Goal: Information Seeking & Learning: Learn about a topic

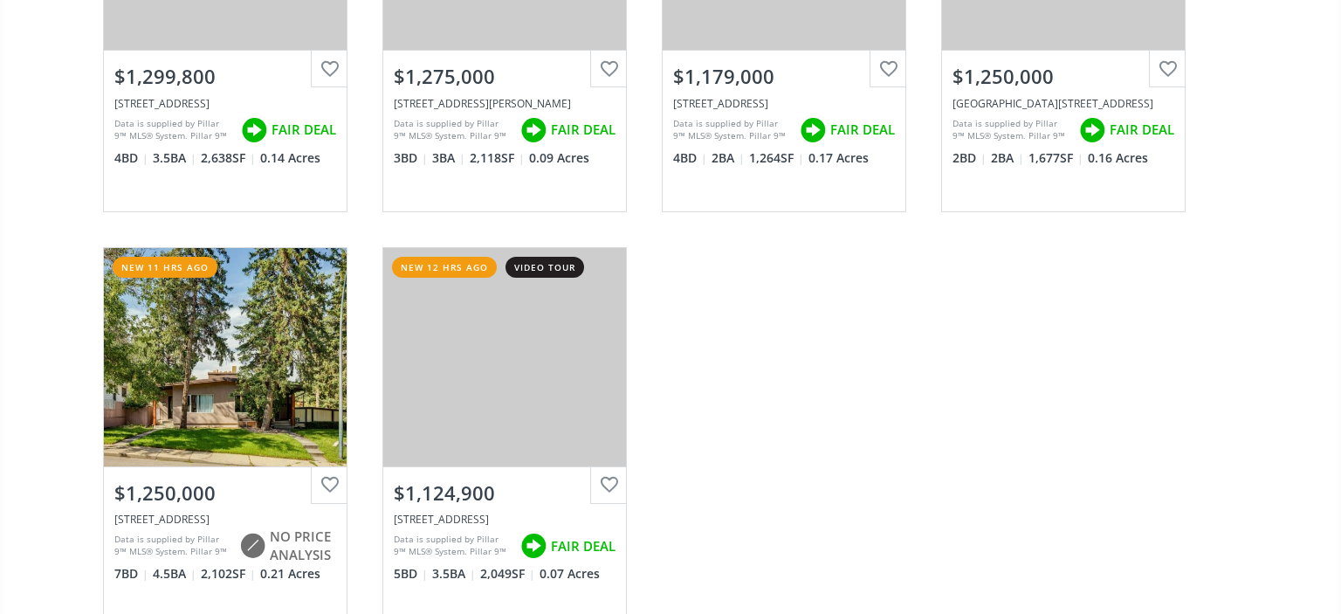
scroll to position [807, 0]
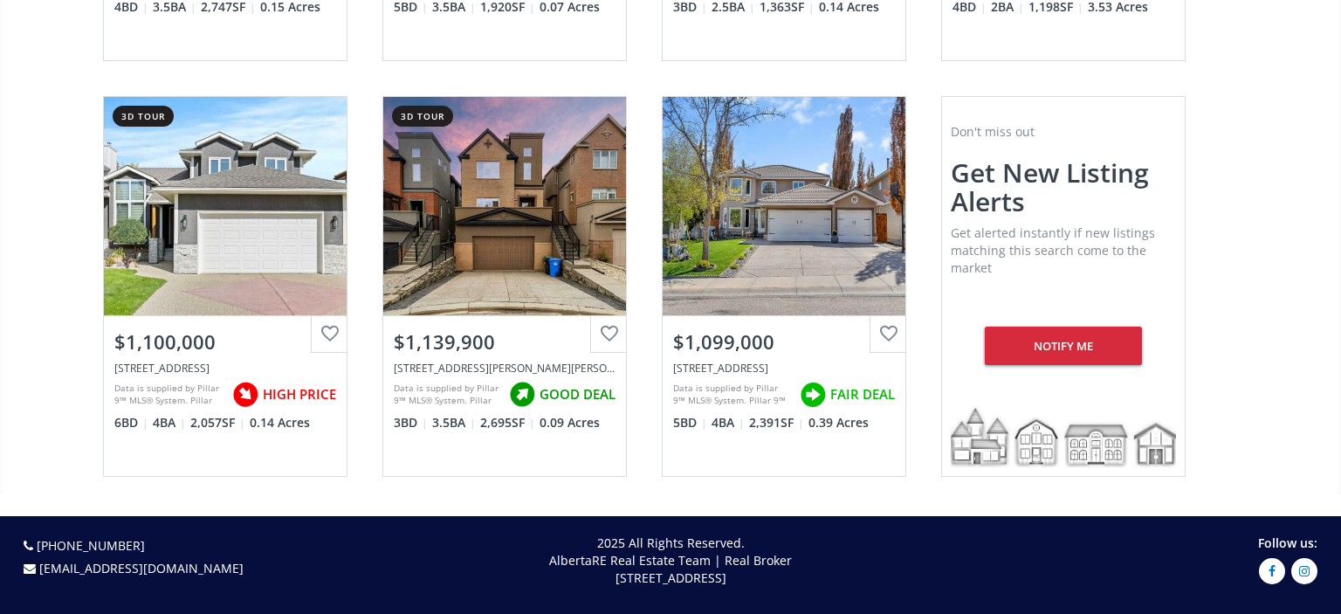
scroll to position [2981, 0]
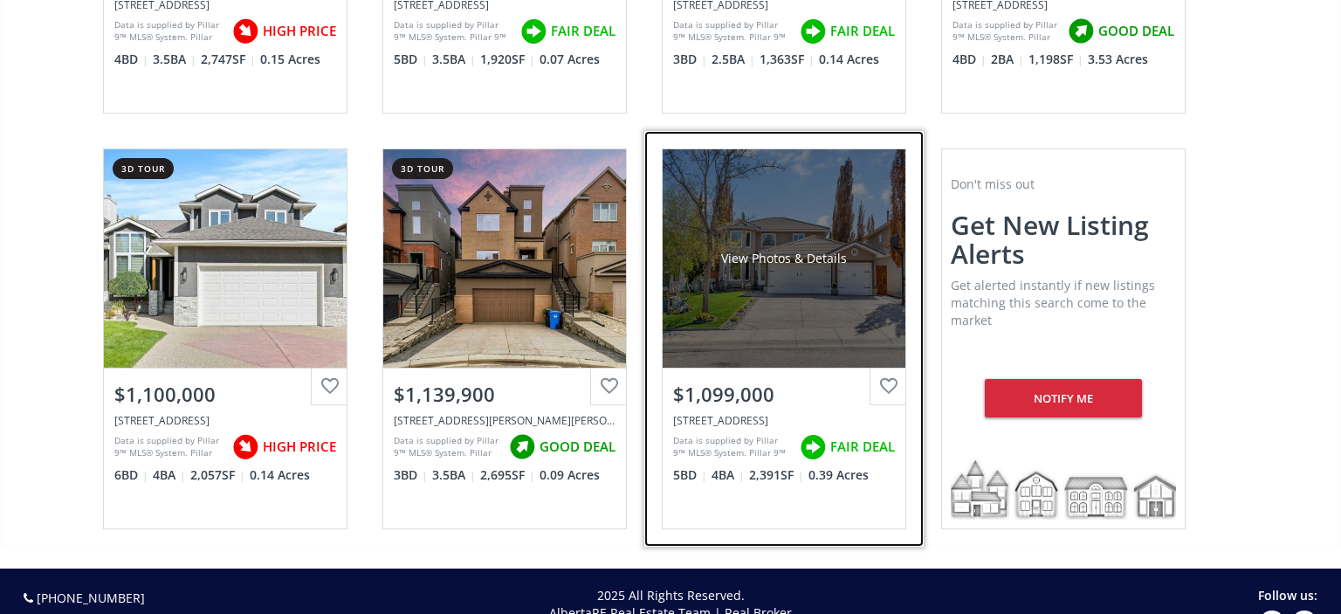
click at [778, 252] on div "View Photos & Details" at bounding box center [784, 258] width 126 height 17
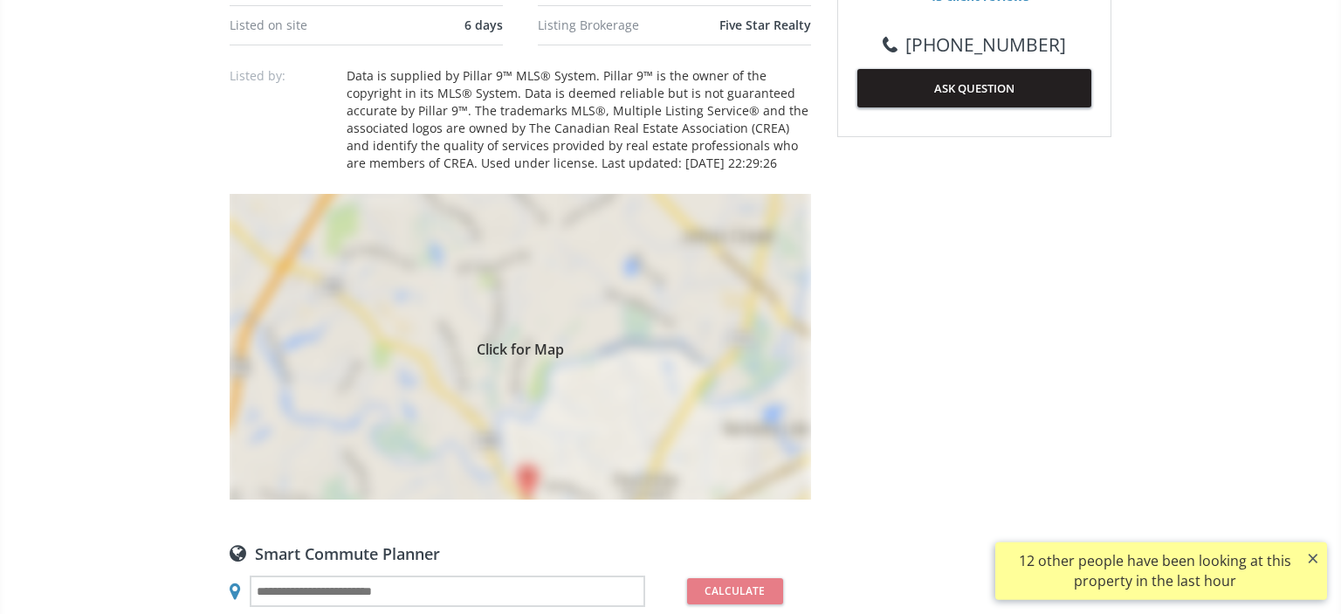
scroll to position [1064, 0]
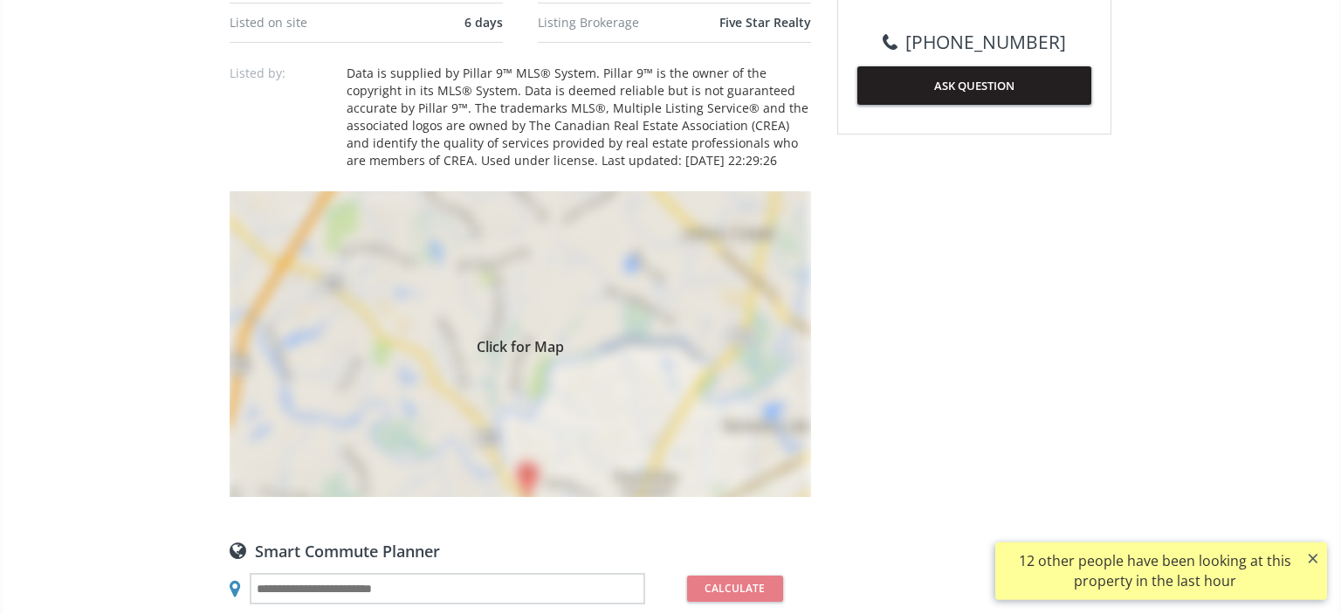
click at [575, 386] on div "Click for Map" at bounding box center [521, 344] width 582 height 306
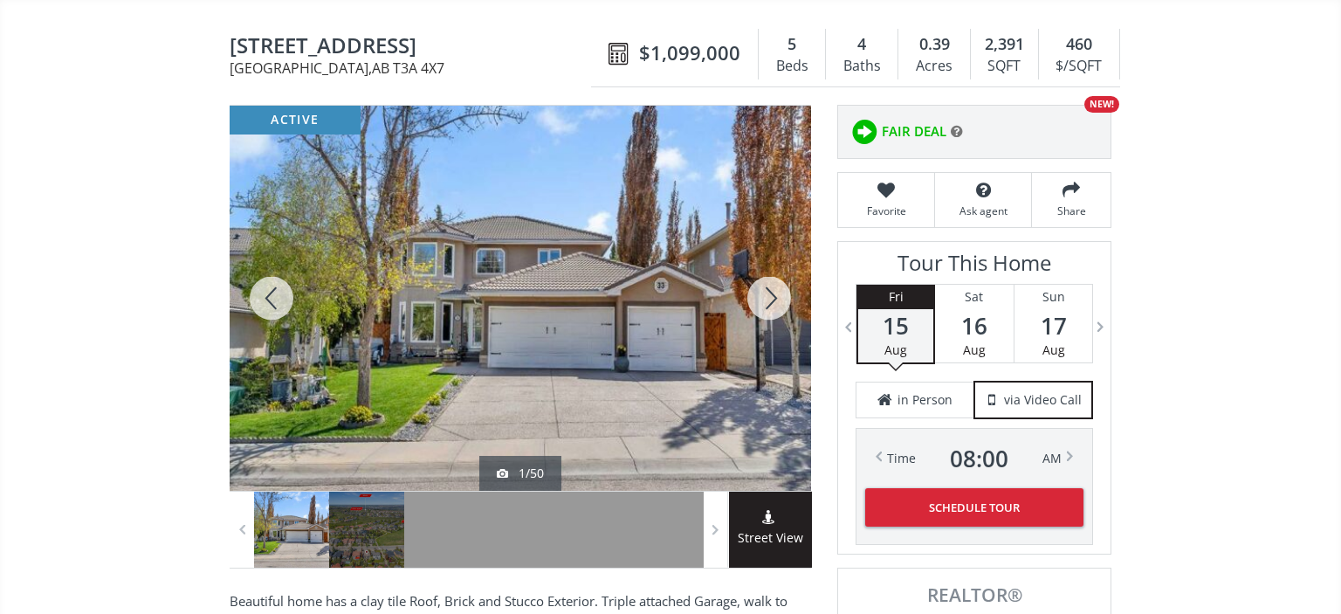
scroll to position [174, 0]
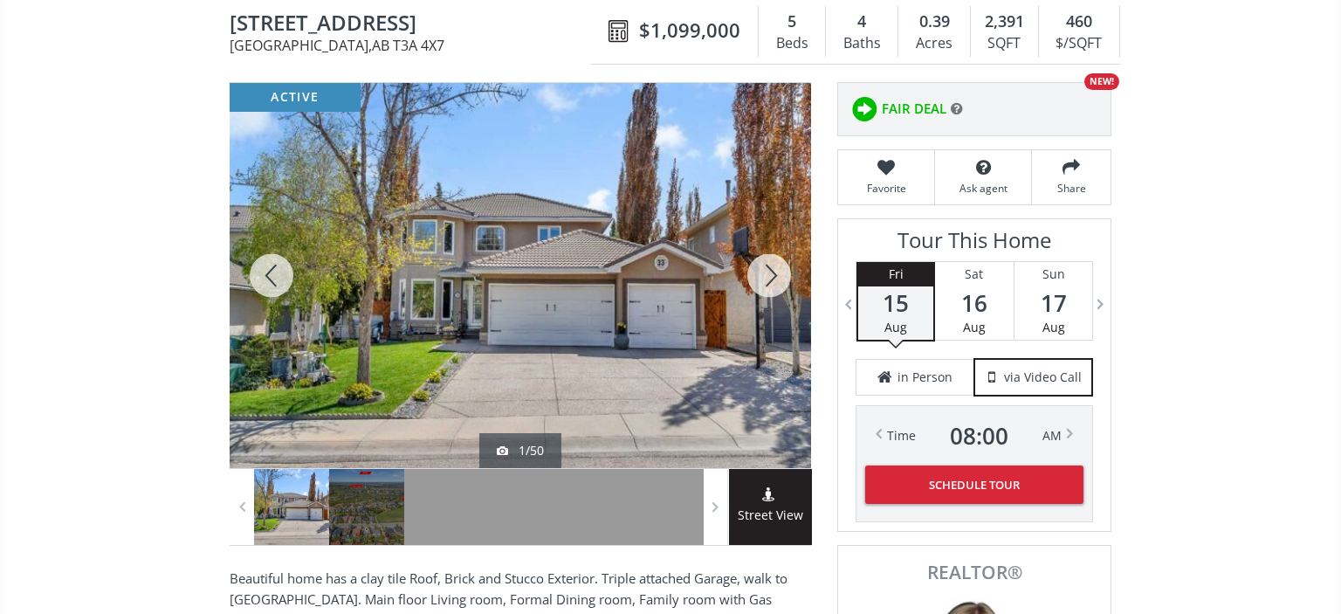
click at [767, 265] on div at bounding box center [769, 275] width 84 height 385
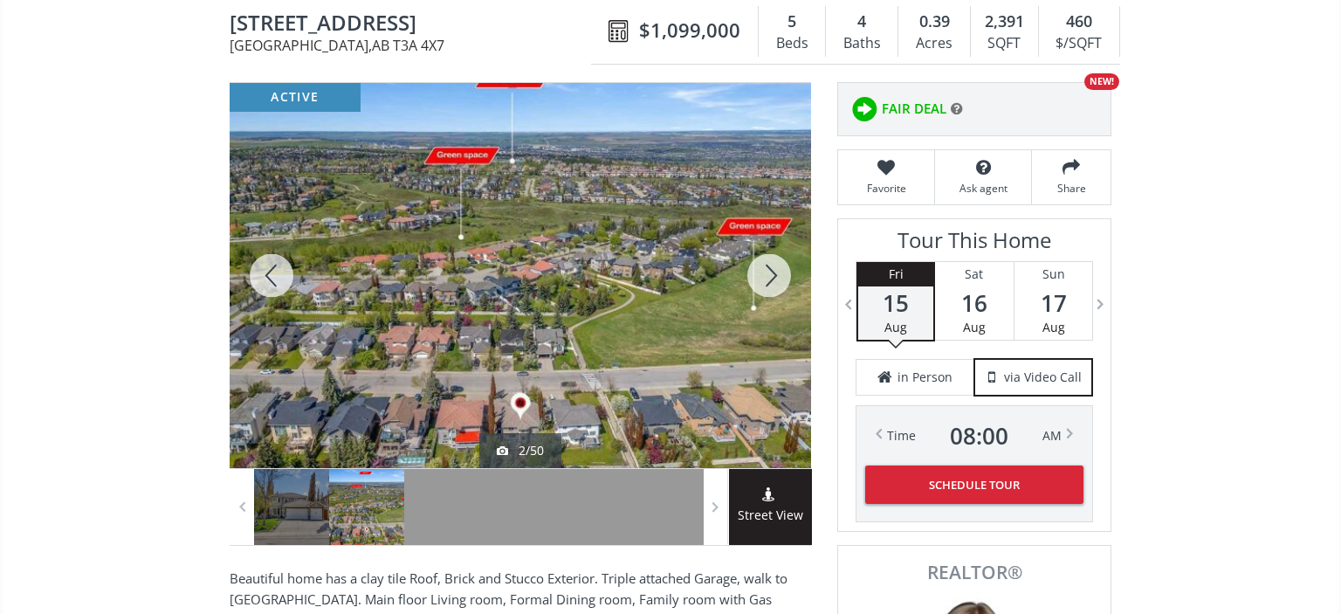
click at [767, 265] on div at bounding box center [769, 275] width 84 height 385
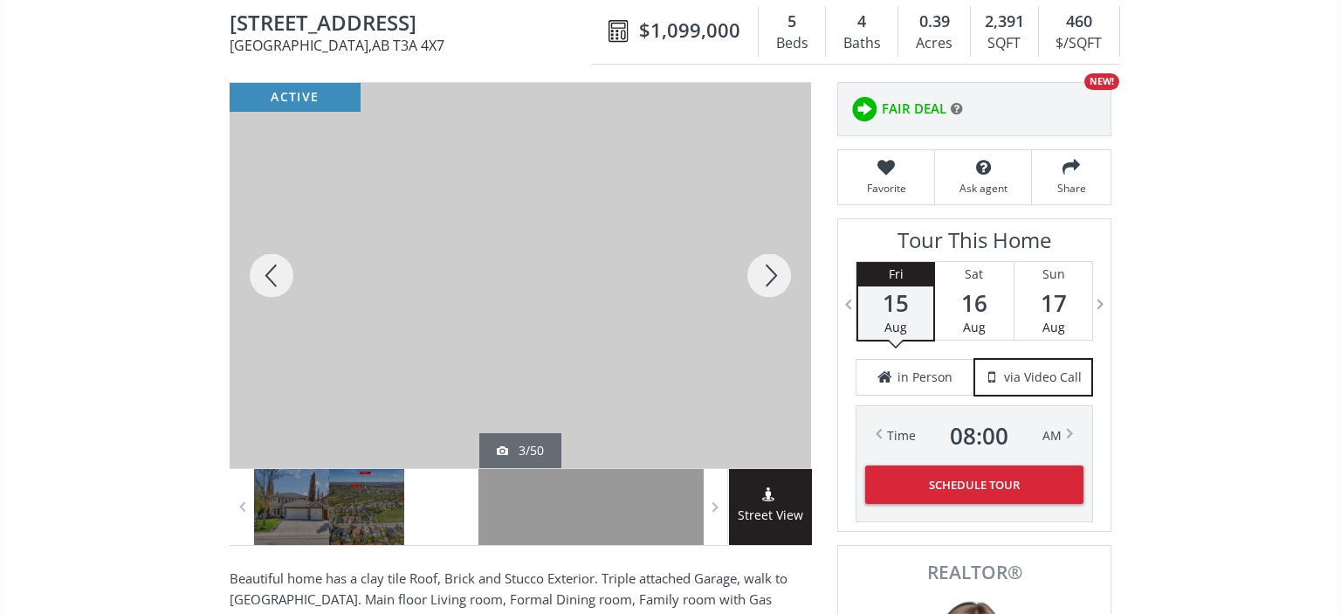
click at [767, 265] on div at bounding box center [769, 275] width 84 height 385
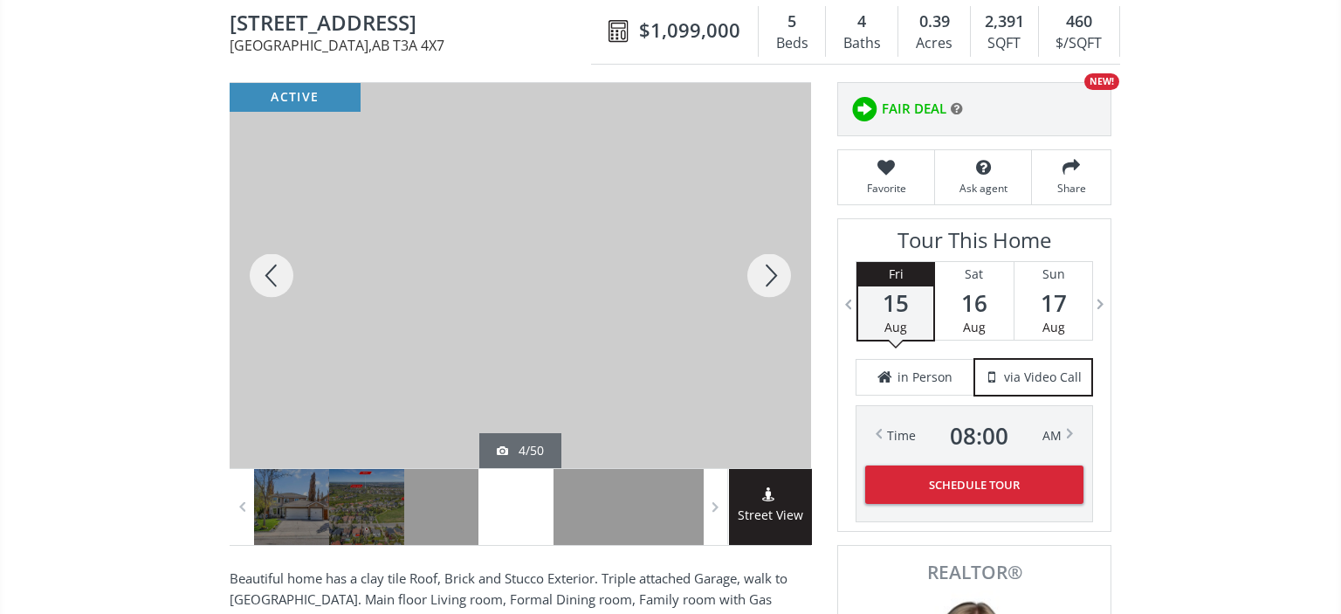
click at [767, 265] on div at bounding box center [769, 275] width 84 height 385
